Goal: Transaction & Acquisition: Book appointment/travel/reservation

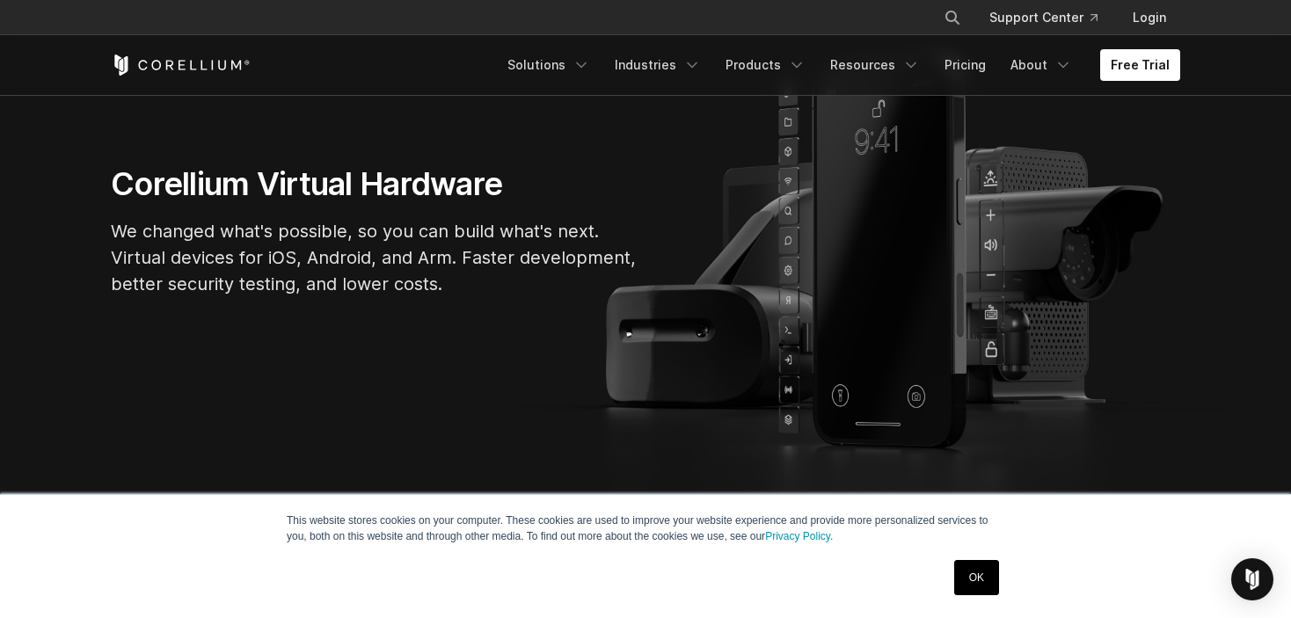
click at [1019, 591] on div "This website stores cookies on your computer. These cookies are used to improve…" at bounding box center [646, 556] width 880 height 123
click at [979, 580] on link "OK" at bounding box center [976, 577] width 45 height 35
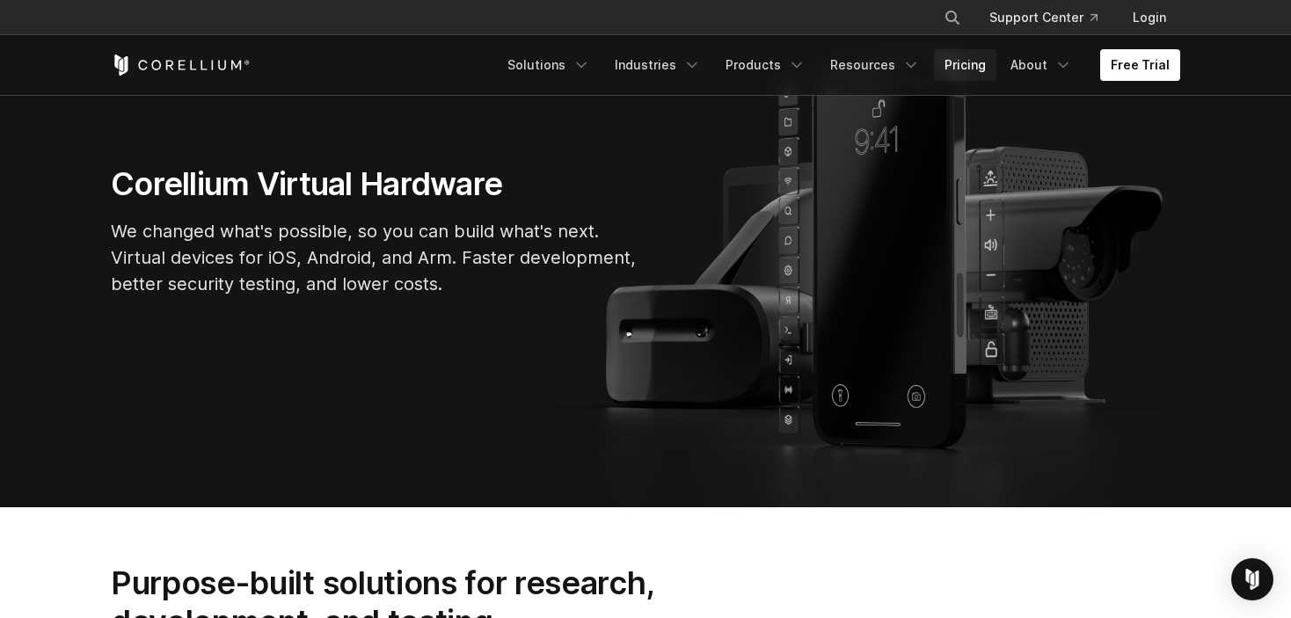
click at [963, 61] on link "Pricing" at bounding box center [965, 65] width 62 height 32
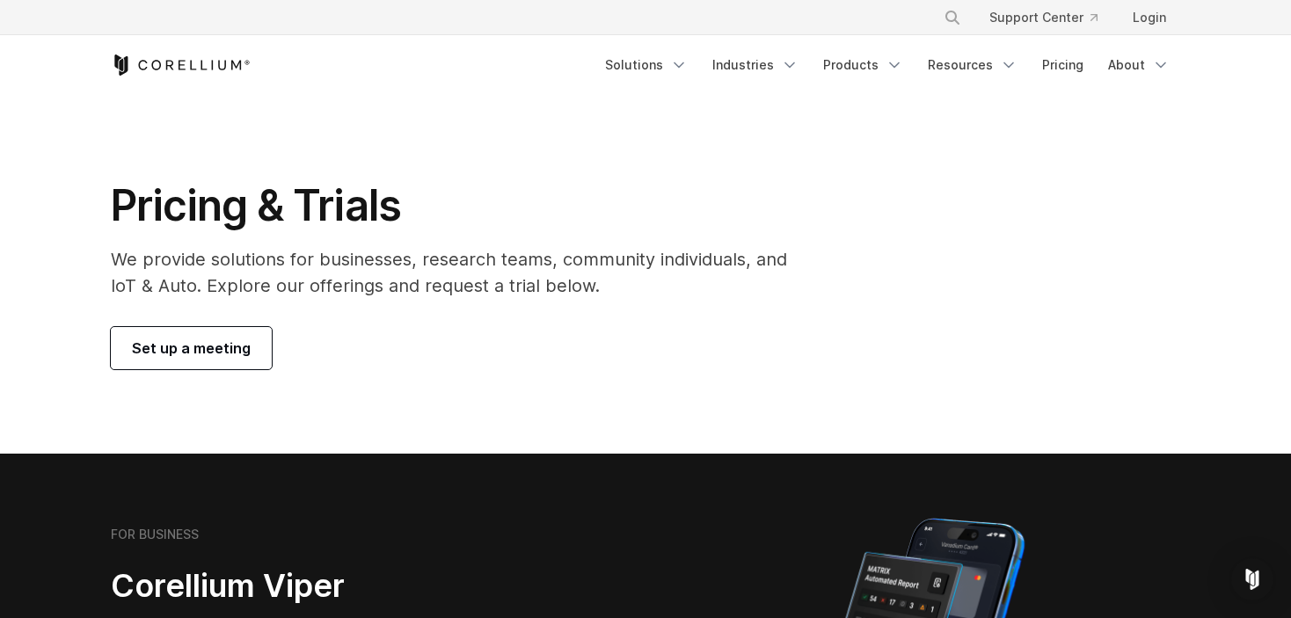
click at [215, 355] on span "Set up a meeting" at bounding box center [191, 348] width 119 height 21
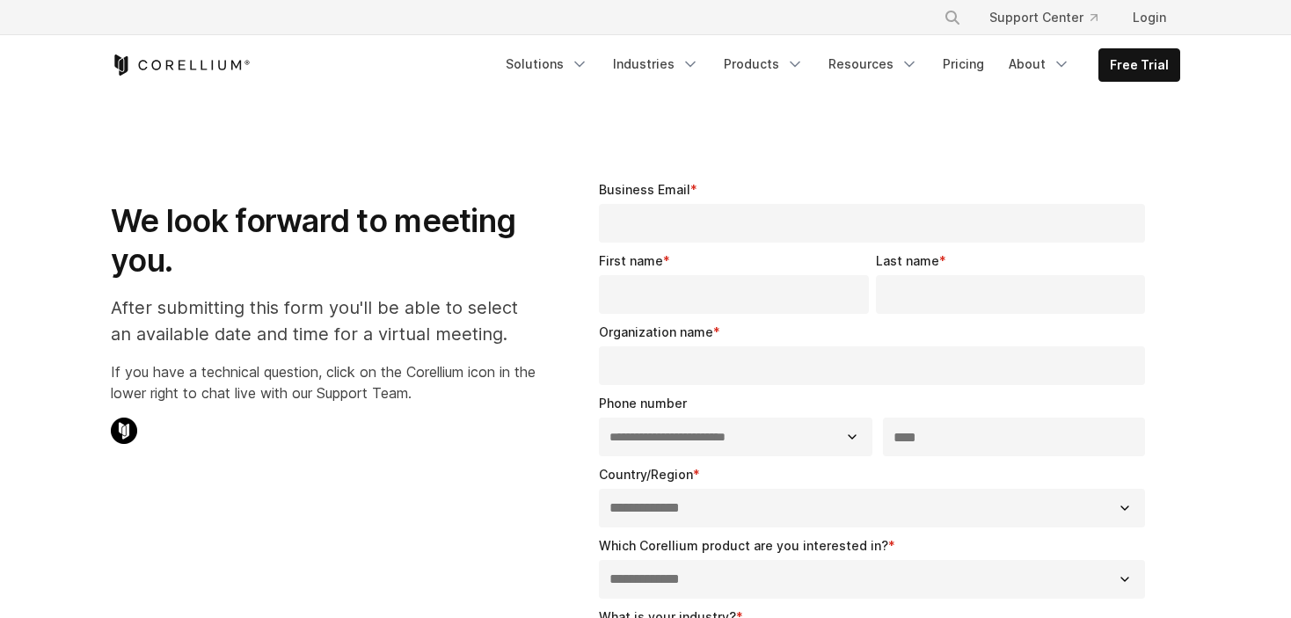
select select "**"
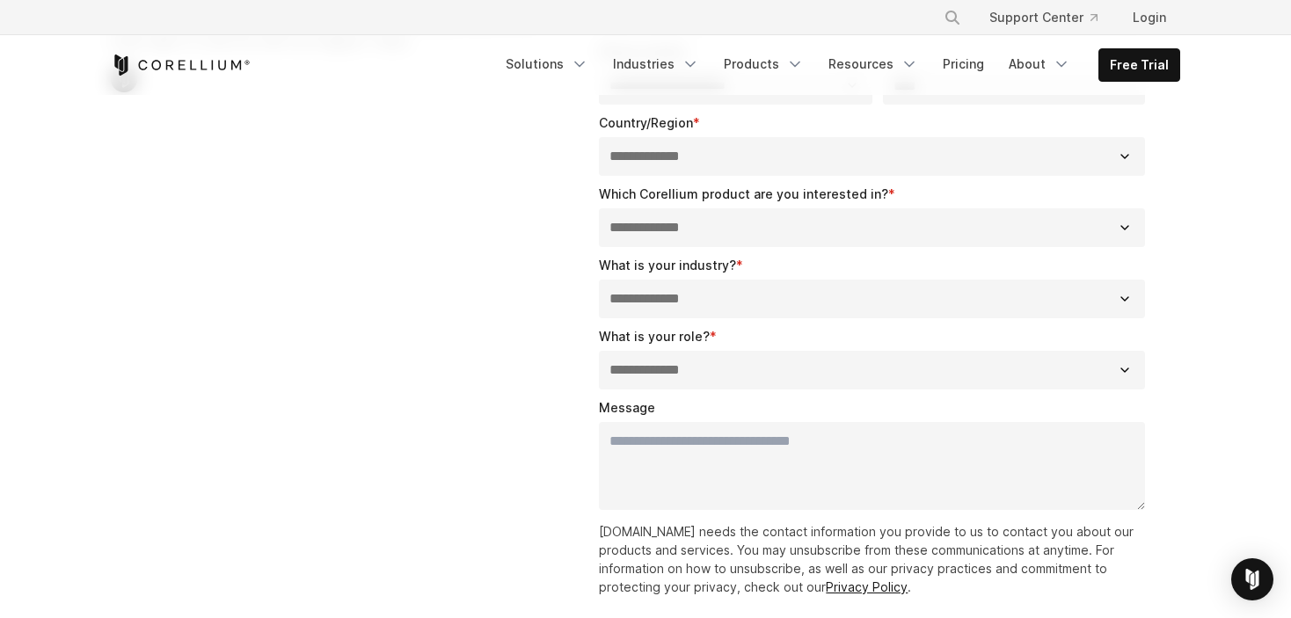
scroll to position [440, 0]
